Goal: Task Accomplishment & Management: Complete application form

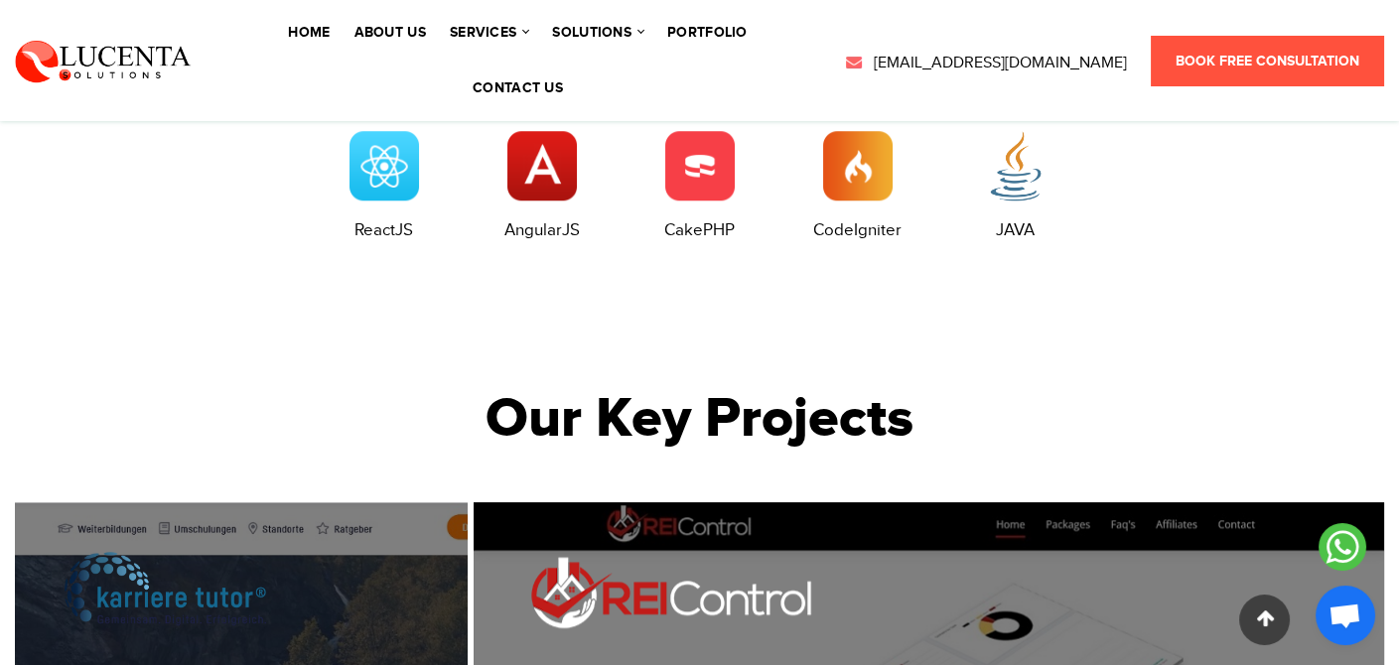
scroll to position [6668, 0]
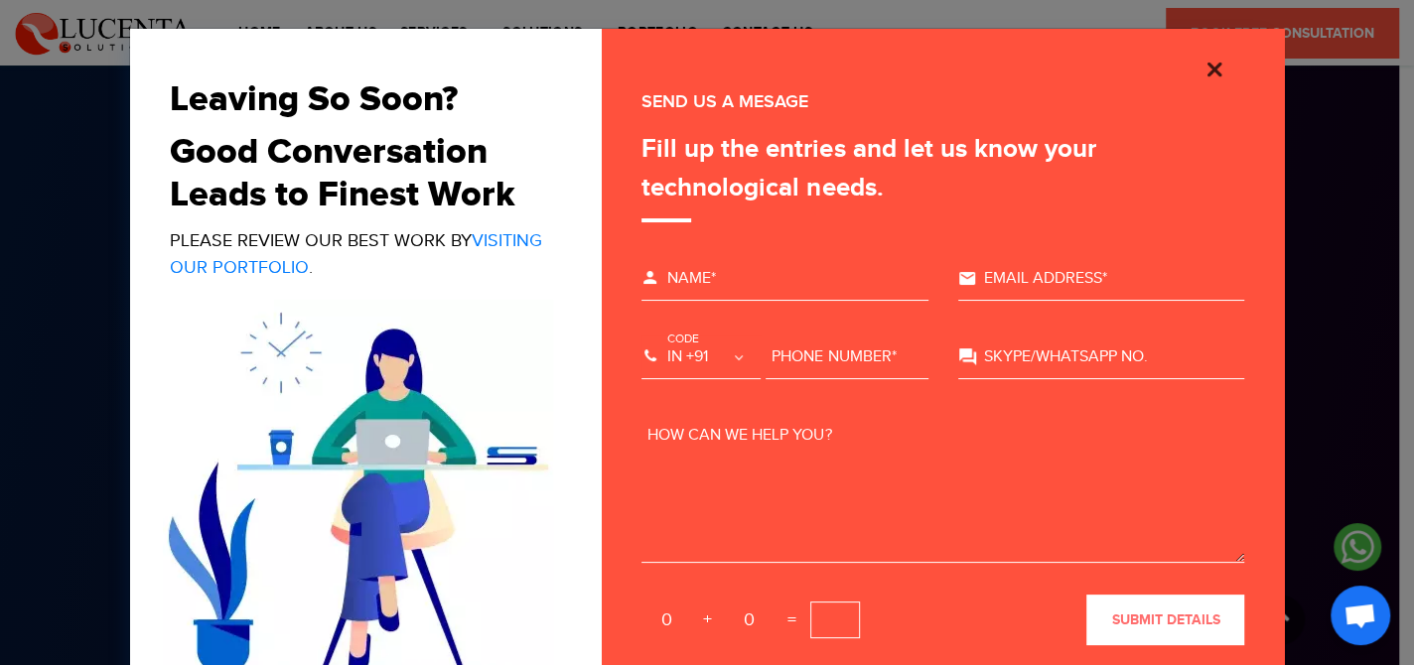
drag, startPoint x: 1208, startPoint y: 64, endPoint x: 1183, endPoint y: 78, distance: 28.9
click at [1208, 64] on img "Close" at bounding box center [1214, 70] width 24 height 24
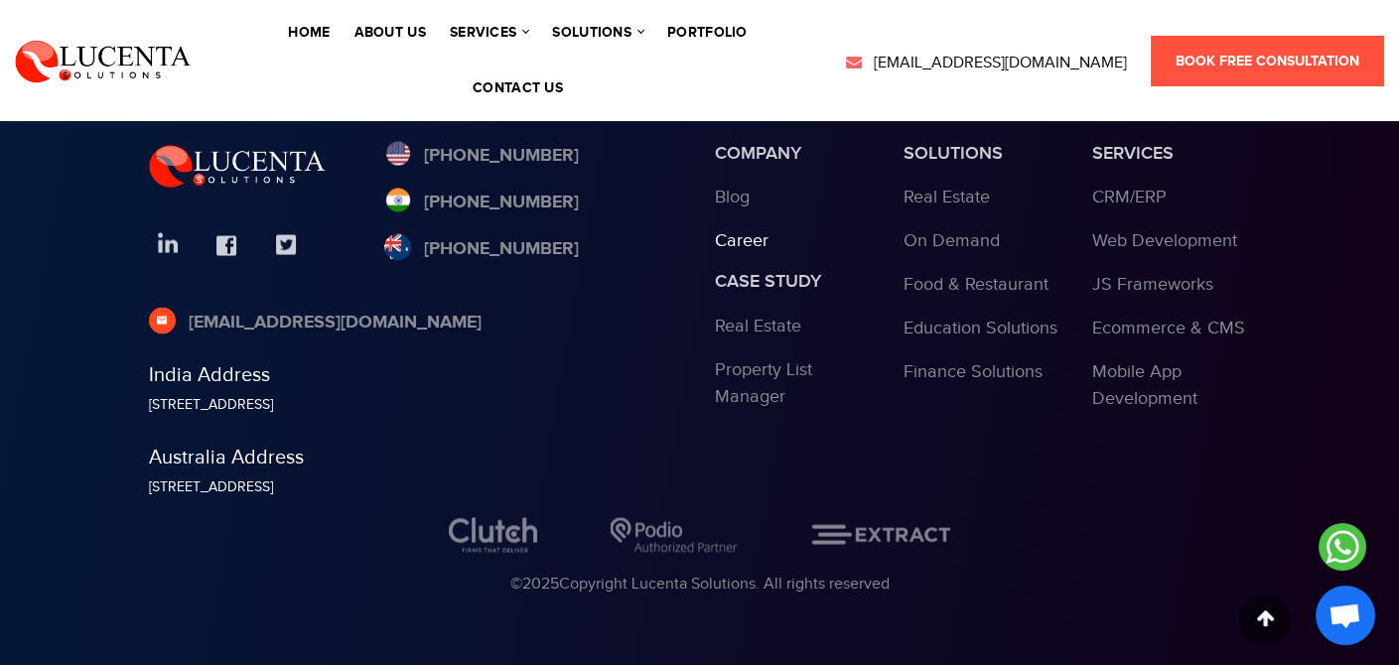
click at [749, 232] on link "Career" at bounding box center [742, 240] width 54 height 21
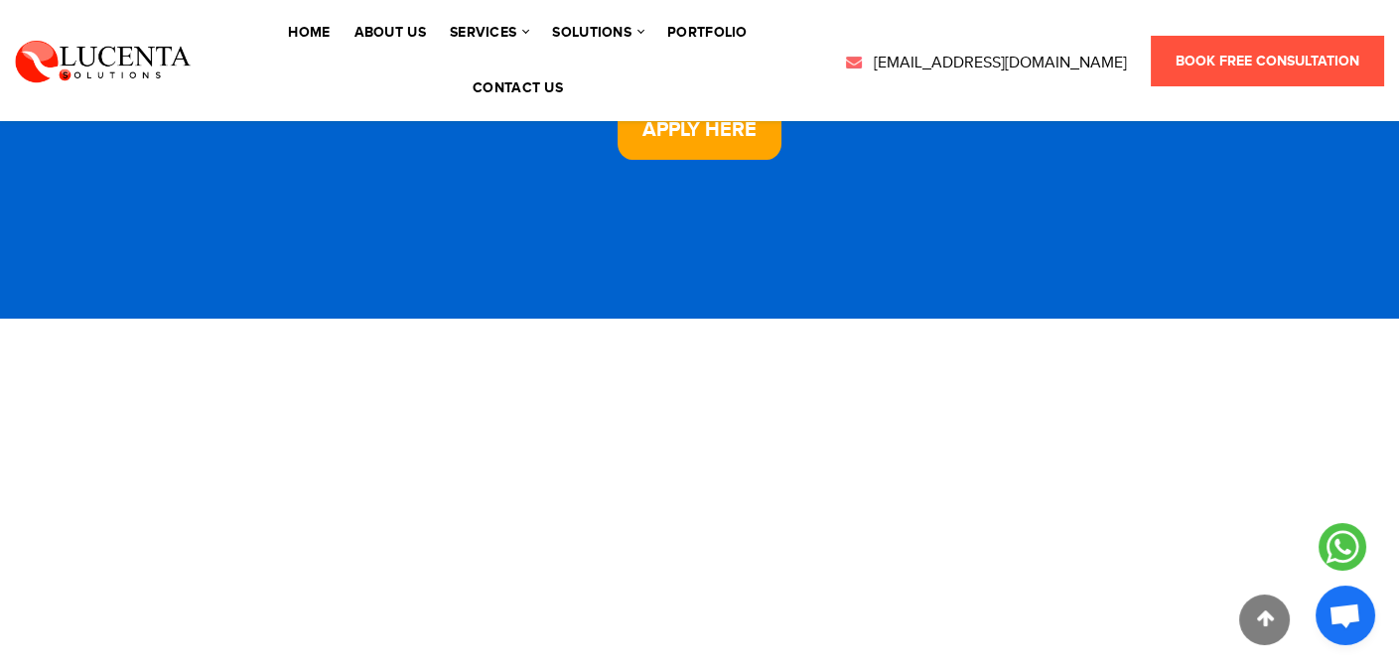
scroll to position [496, 0]
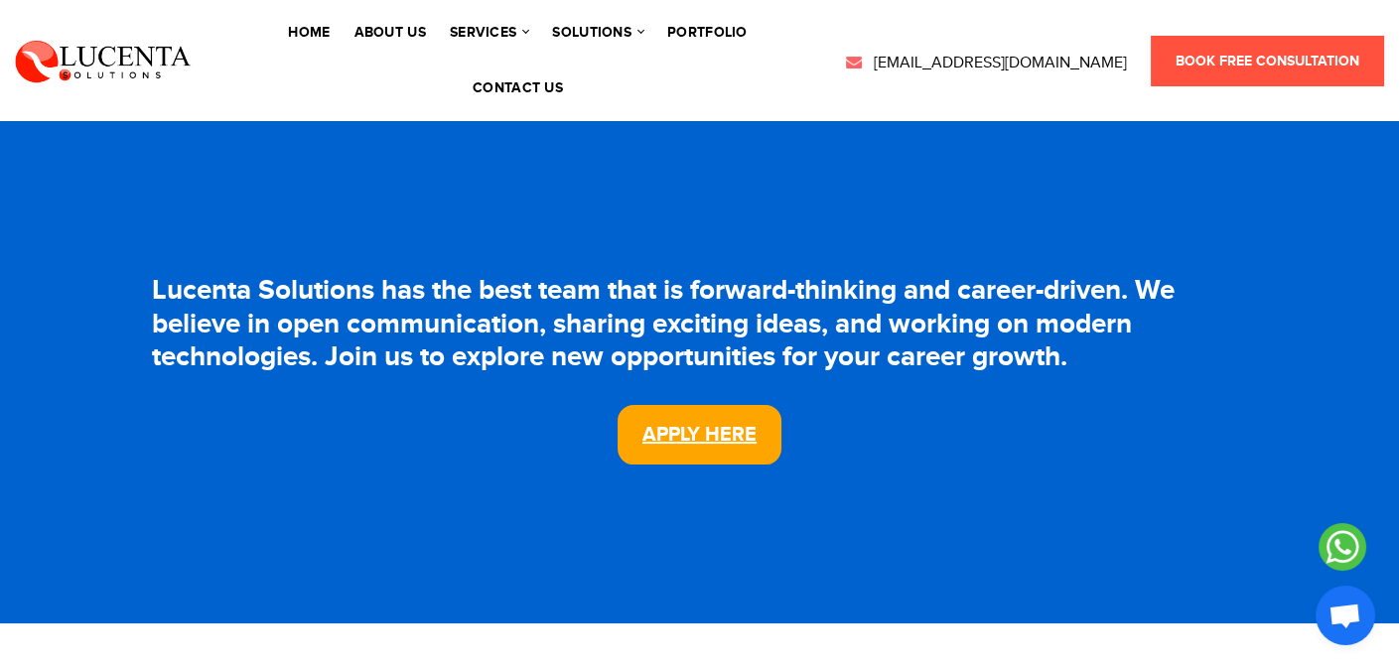
click at [712, 442] on link "Apply Here" at bounding box center [699, 435] width 164 height 60
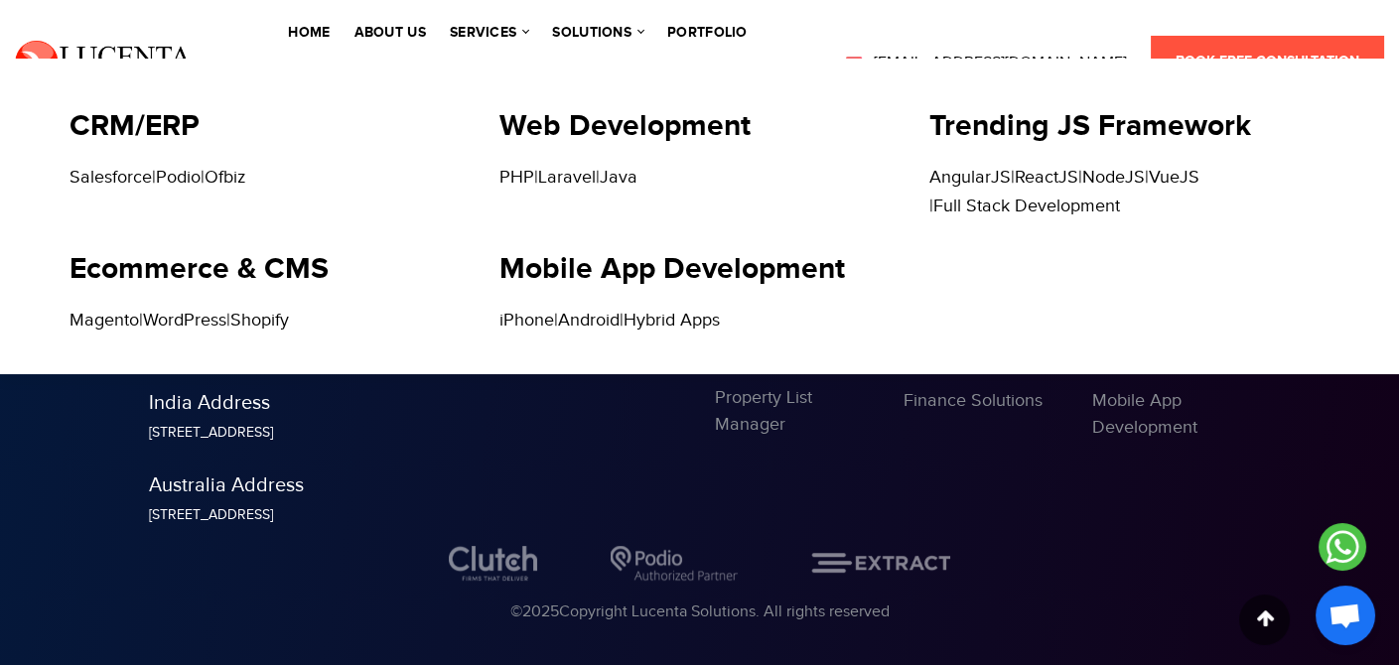
scroll to position [1511, 0]
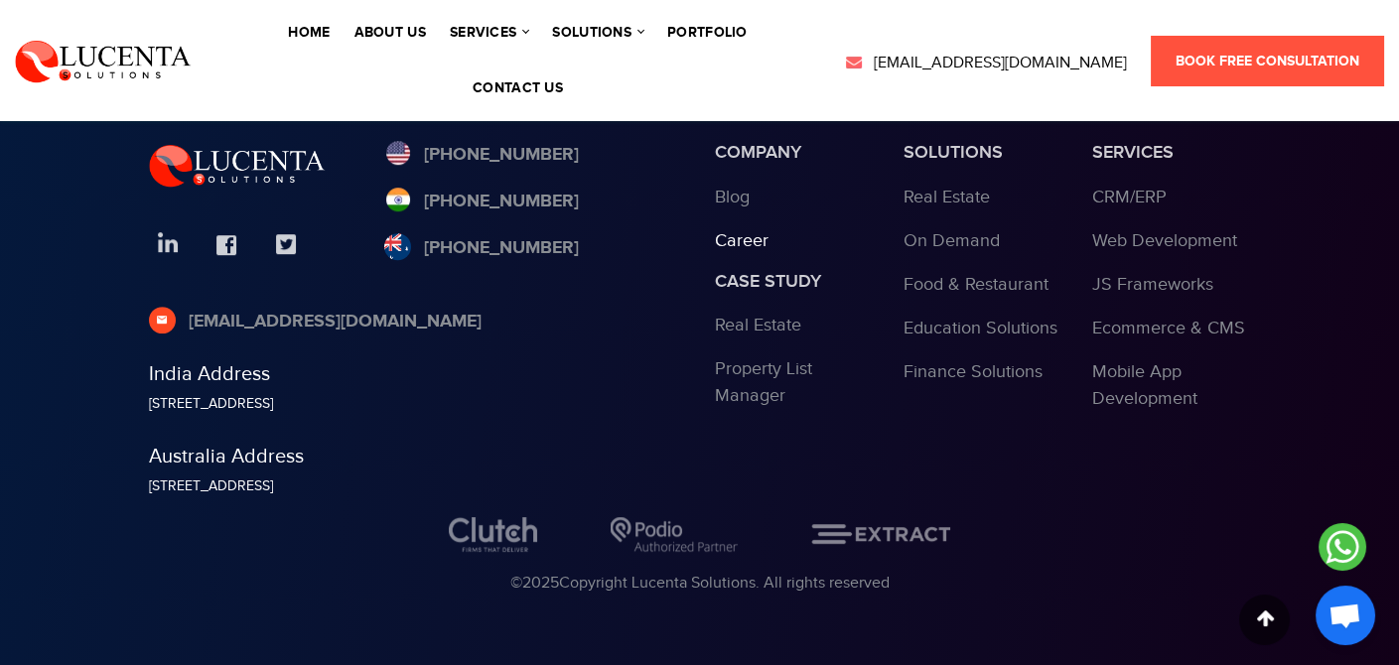
click at [754, 230] on link "Career" at bounding box center [742, 240] width 54 height 21
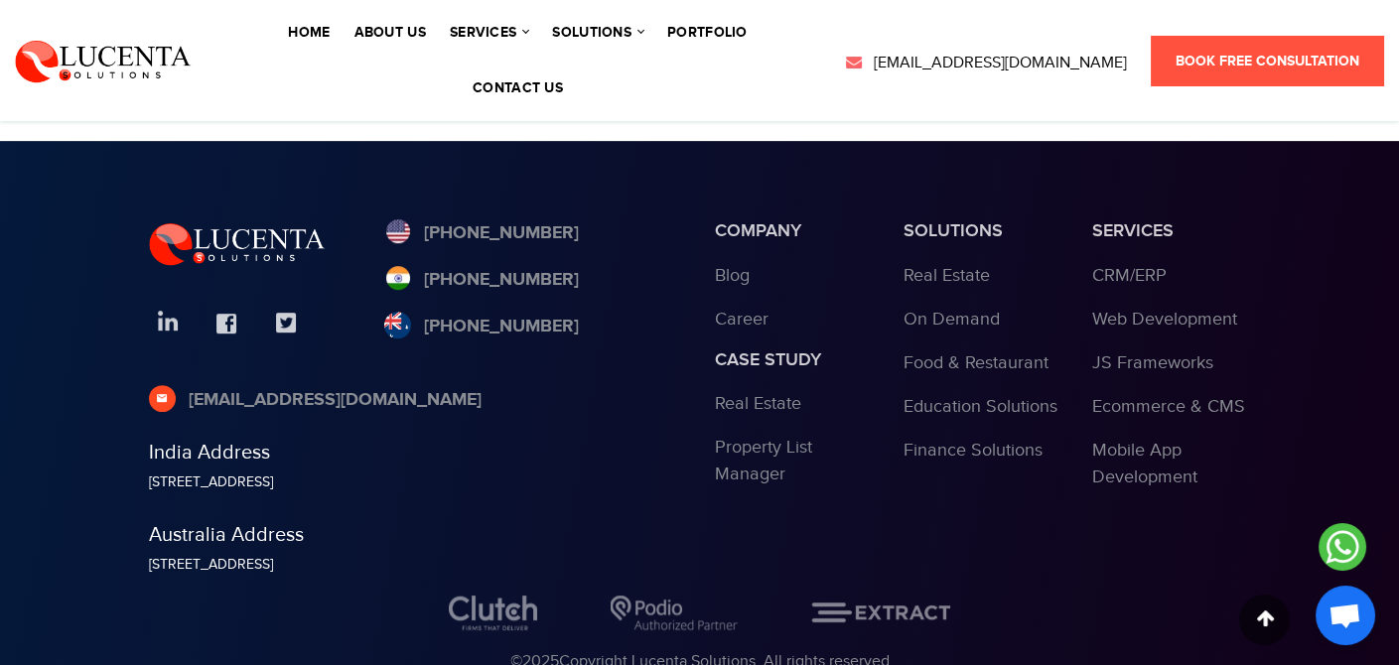
scroll to position [1015, 0]
